Goal: Task Accomplishment & Management: Use online tool/utility

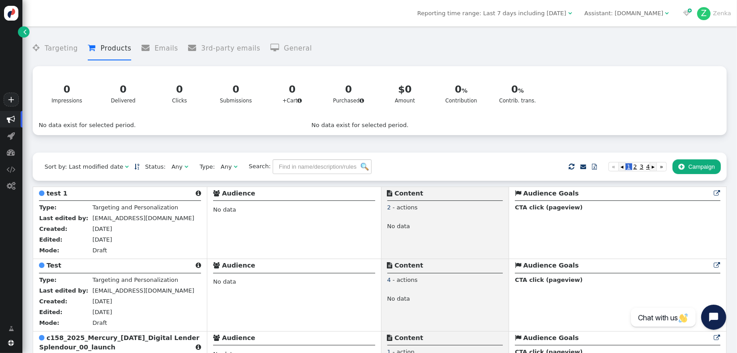
click at [696, 167] on button " Campaign" at bounding box center [696, 166] width 48 height 15
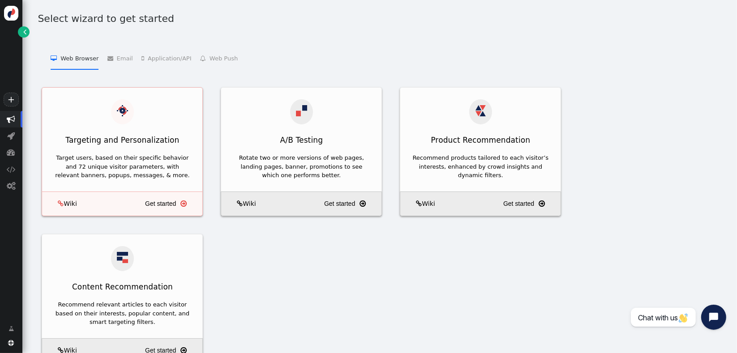
click at [119, 113] on div at bounding box center [122, 112] width 23 height 26
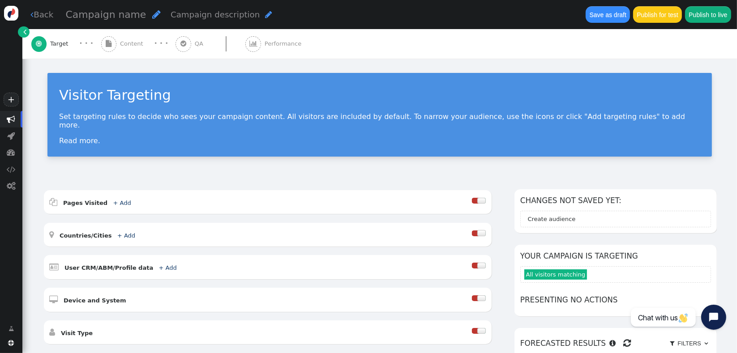
click at [152, 16] on span "" at bounding box center [156, 14] width 9 height 10
type input "popup"
click at [139, 42] on span "Content" at bounding box center [133, 43] width 27 height 9
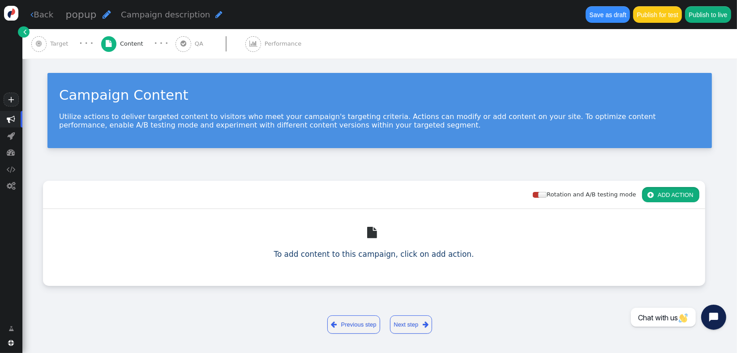
click at [670, 192] on button " ADD ACTION" at bounding box center [670, 194] width 57 height 15
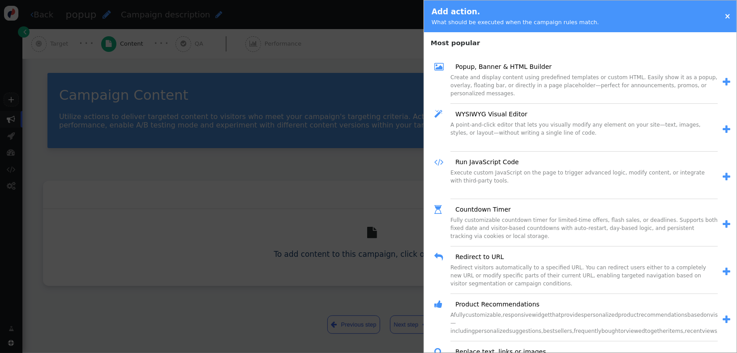
click at [722, 81] on span "" at bounding box center [726, 81] width 8 height 9
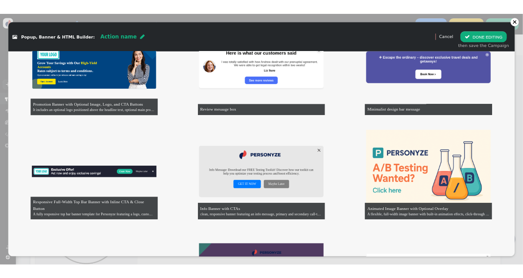
scroll to position [383, 0]
